Goal: Task Accomplishment & Management: Use online tool/utility

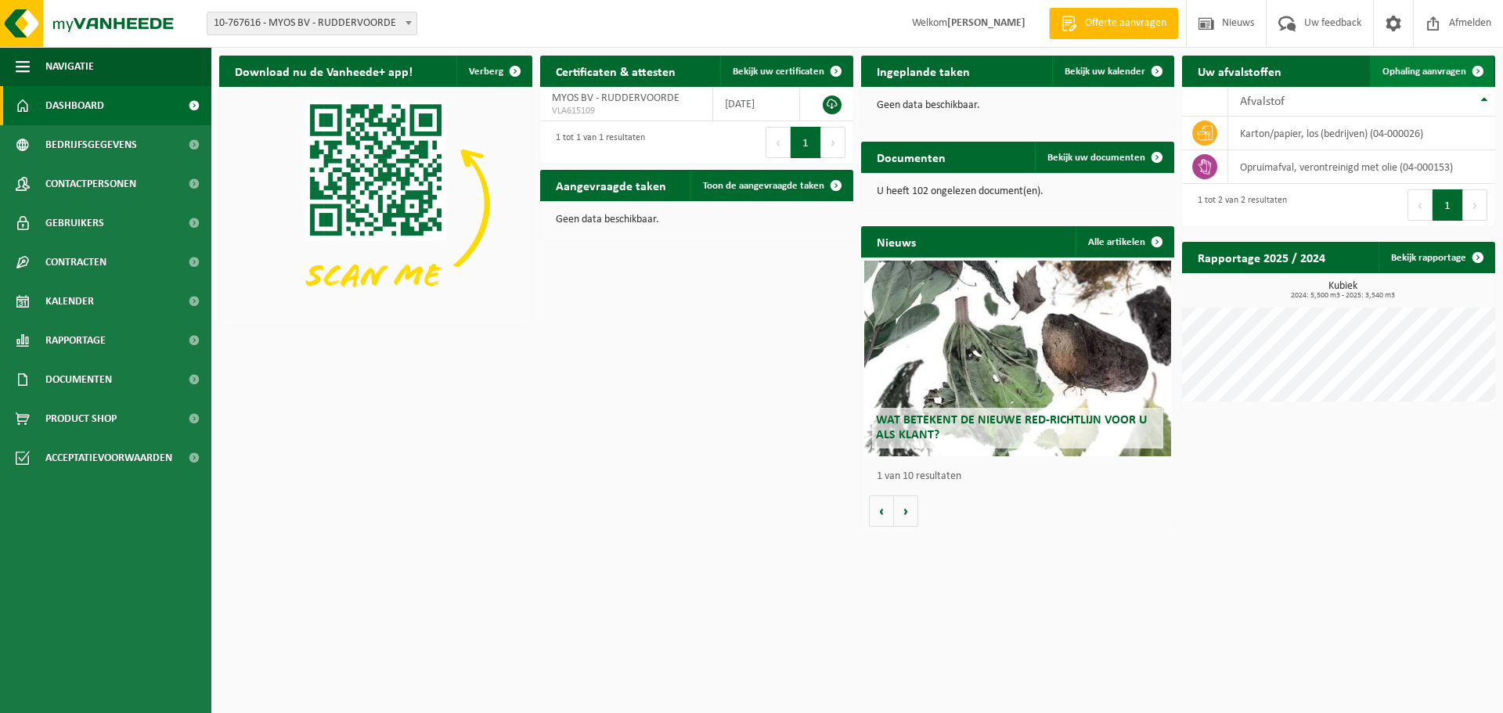
click at [1417, 70] on span "Ophaling aanvragen" at bounding box center [1424, 72] width 84 height 10
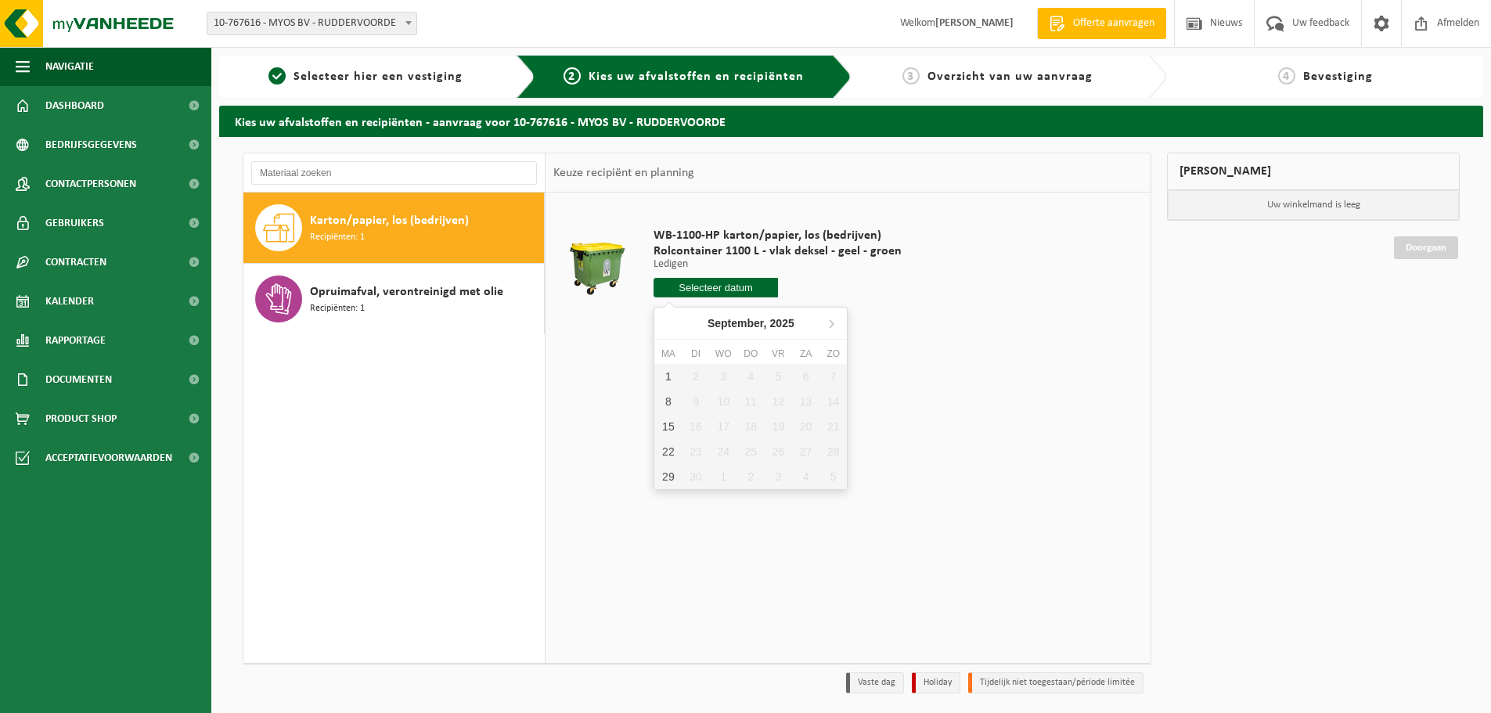
click at [704, 291] on input "text" at bounding box center [715, 288] width 124 height 20
click at [671, 379] on div "1" at bounding box center [667, 376] width 27 height 25
type input "Van 2025-09-01"
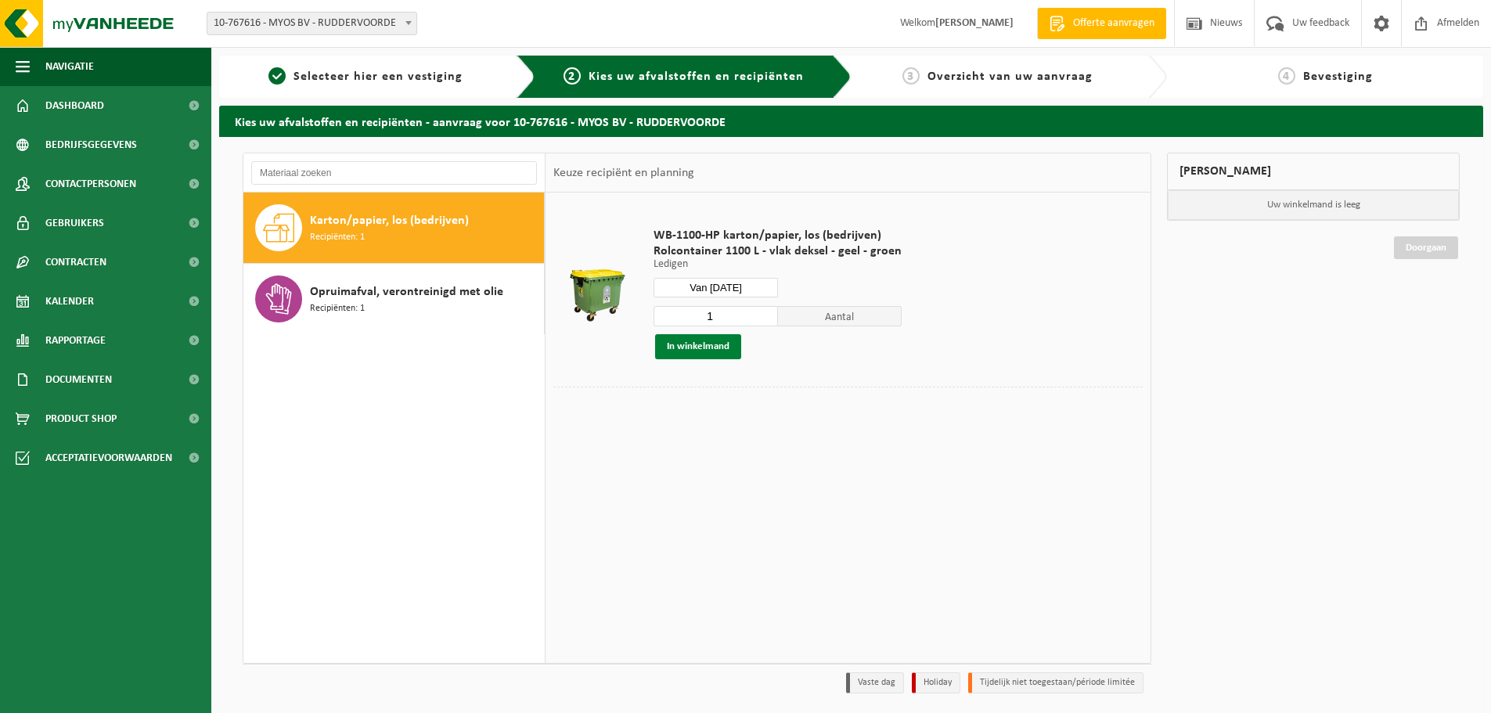
click at [710, 358] on button "In winkelmand" at bounding box center [698, 346] width 86 height 25
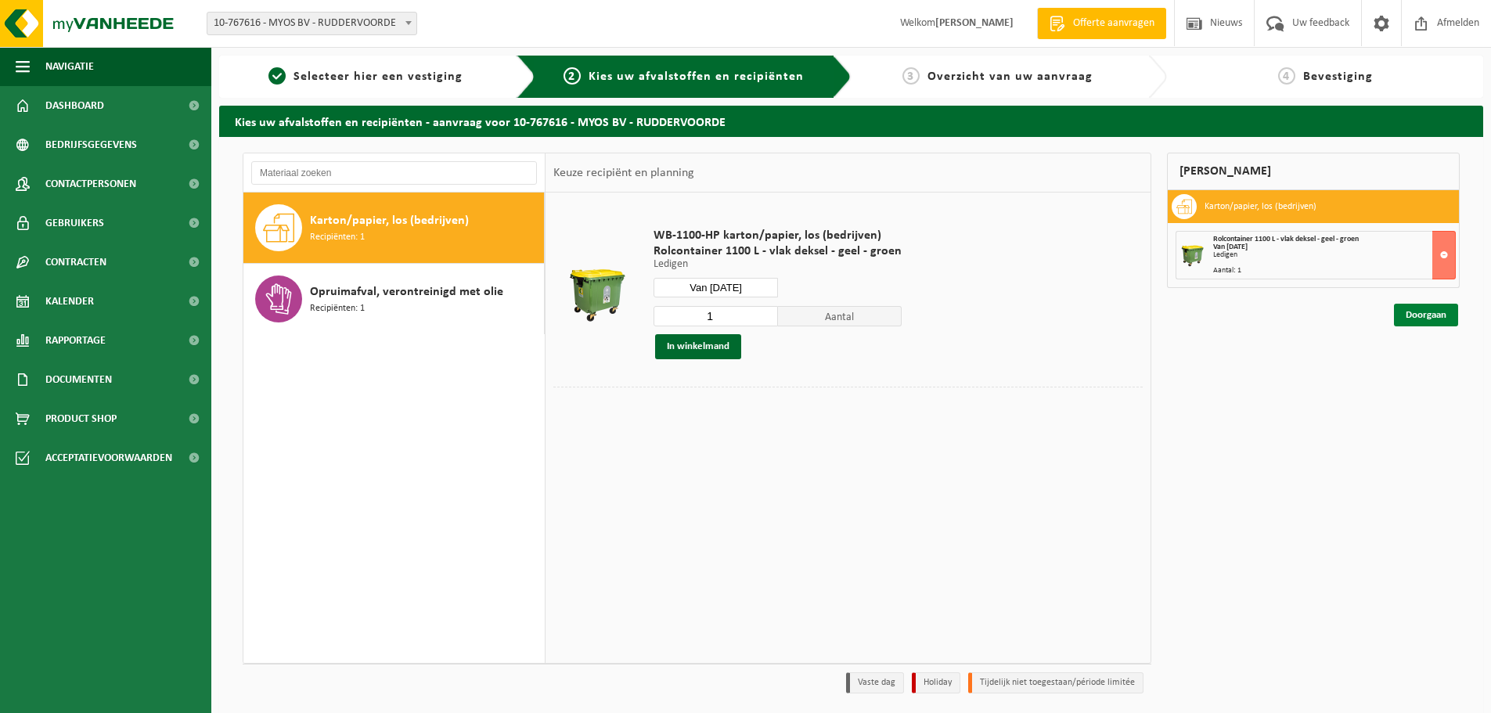
click at [1435, 317] on link "Doorgaan" at bounding box center [1426, 315] width 64 height 23
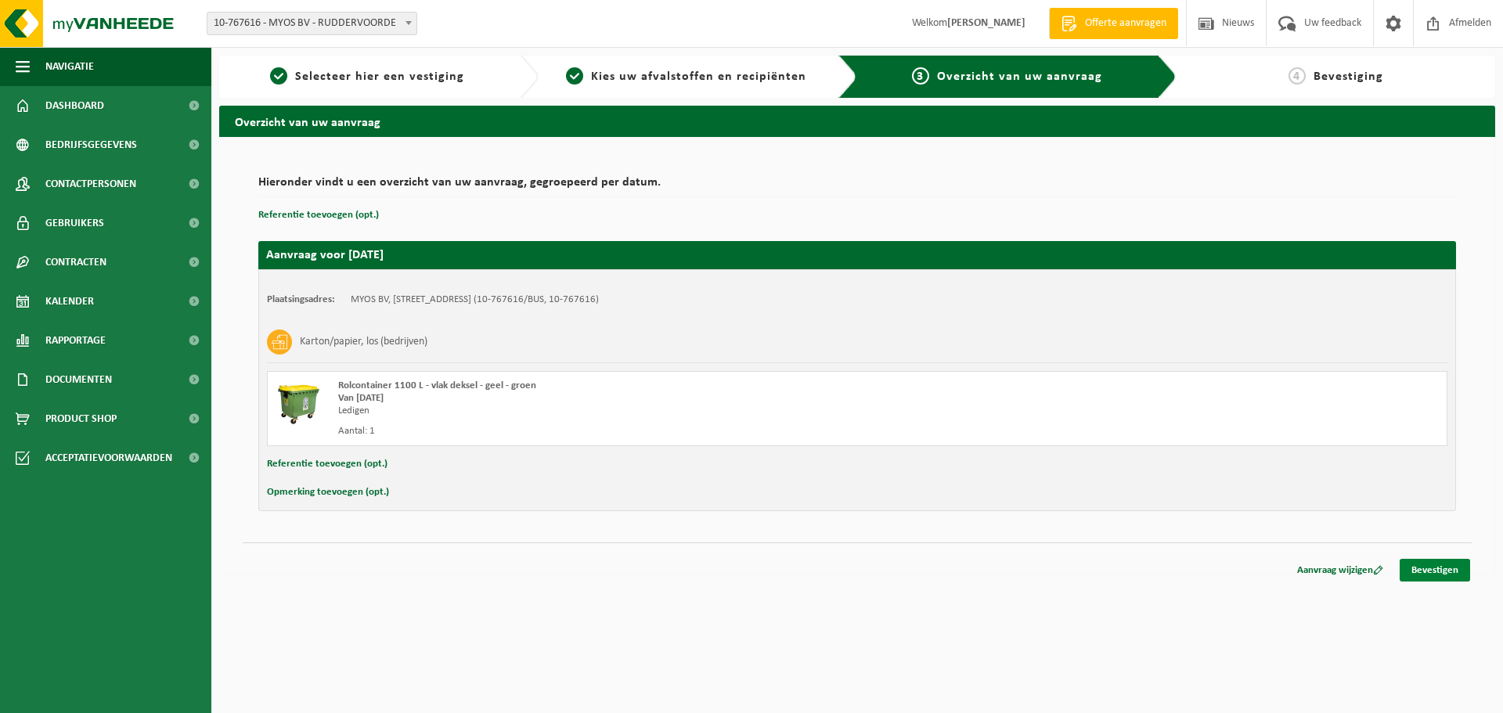
click at [1413, 564] on link "Bevestigen" at bounding box center [1434, 570] width 70 height 23
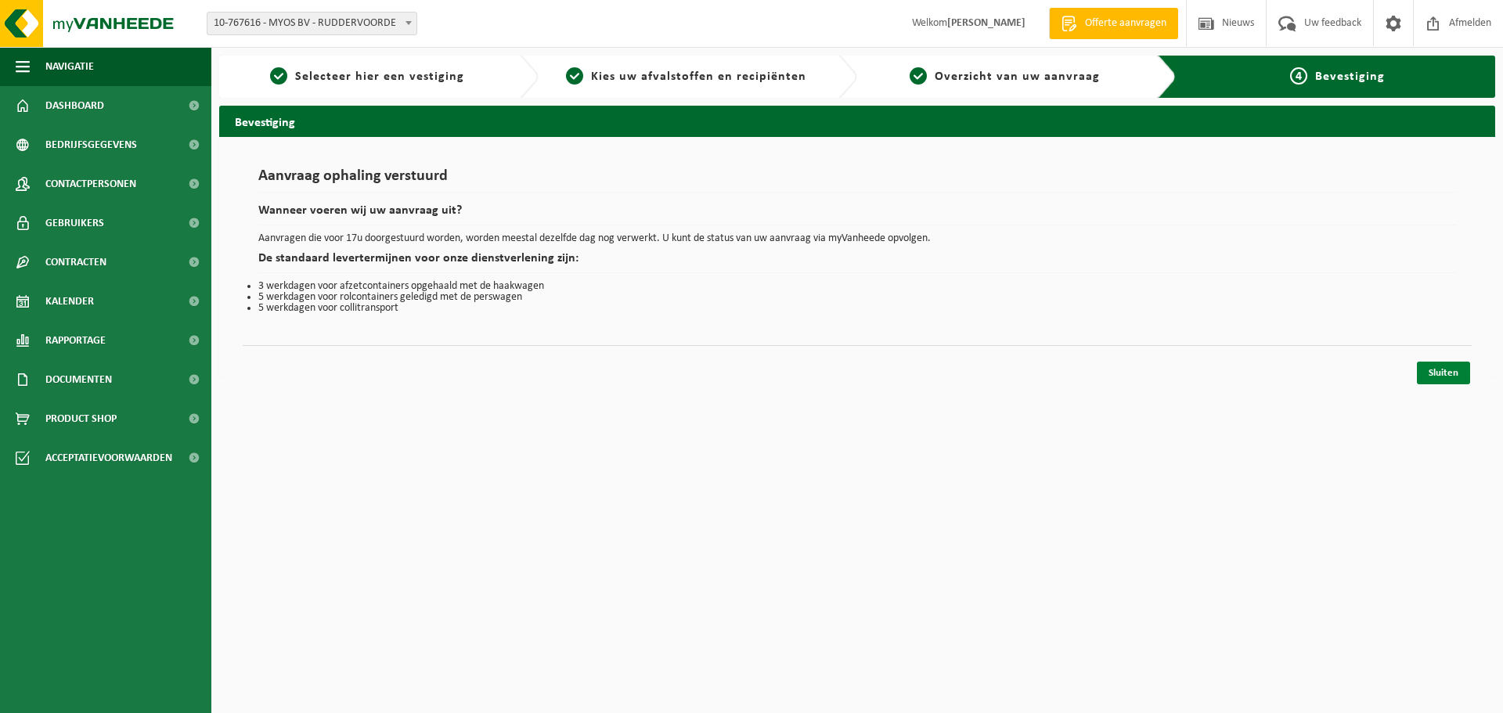
click at [1449, 376] on link "Sluiten" at bounding box center [1443, 373] width 53 height 23
